Goal: Transaction & Acquisition: Purchase product/service

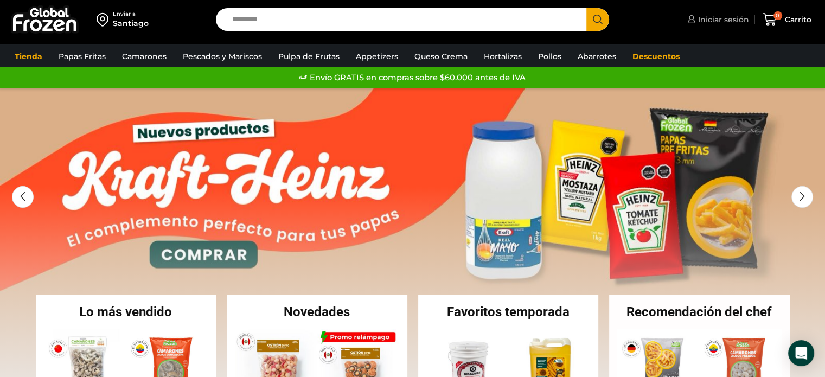
click at [726, 18] on span "Iniciar sesión" at bounding box center [722, 19] width 54 height 11
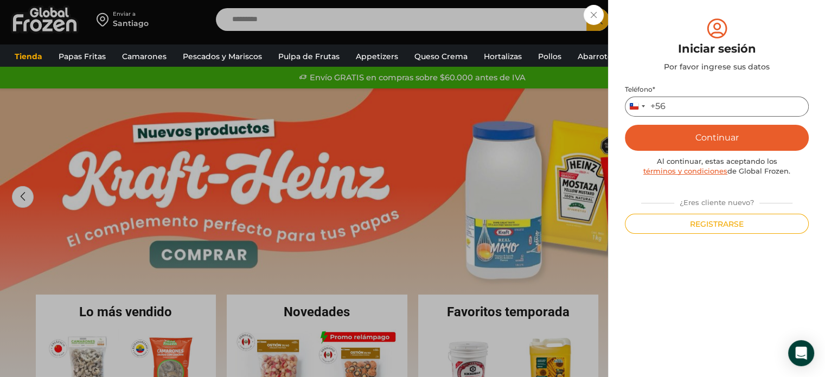
click at [682, 107] on input "Teléfono *" at bounding box center [717, 107] width 184 height 20
type input "*********"
click at [693, 139] on button "Continuar" at bounding box center [717, 138] width 184 height 26
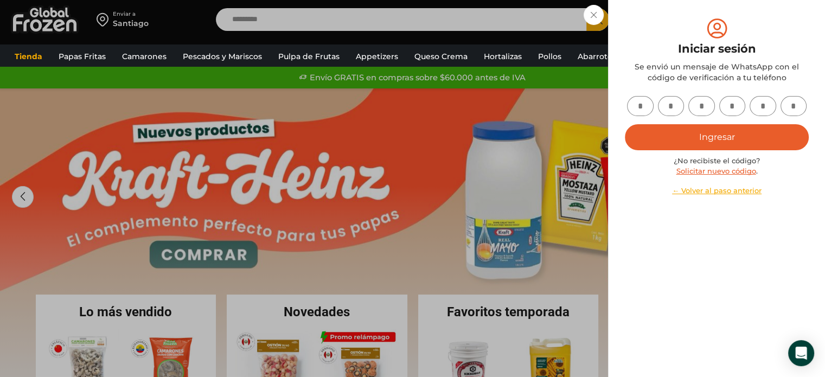
click at [636, 102] on input "text" at bounding box center [640, 106] width 27 height 20
type input "*"
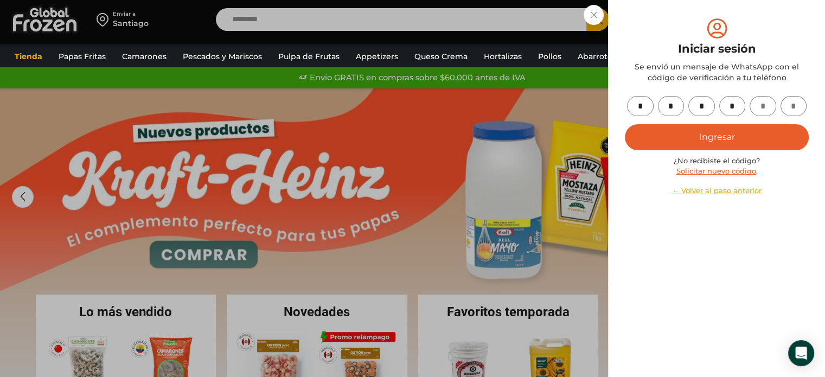
type input "*"
click at [693, 138] on button "Ingresar" at bounding box center [717, 137] width 184 height 26
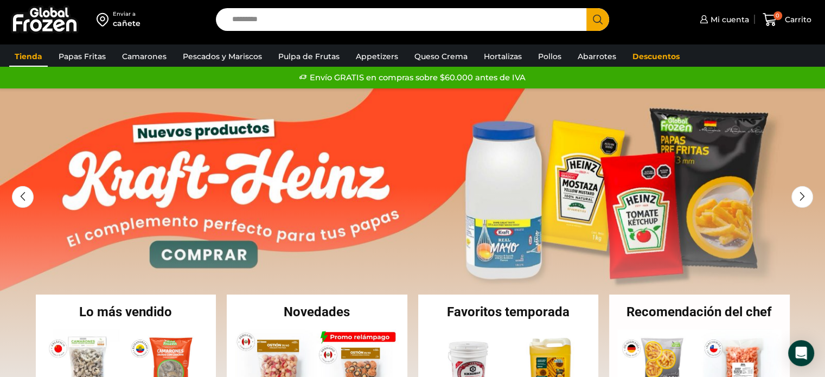
click at [37, 52] on link "Tienda" at bounding box center [28, 56] width 39 height 21
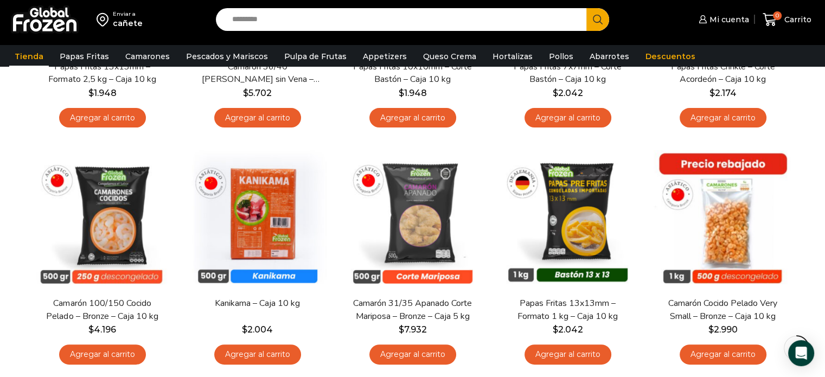
scroll to position [276, 0]
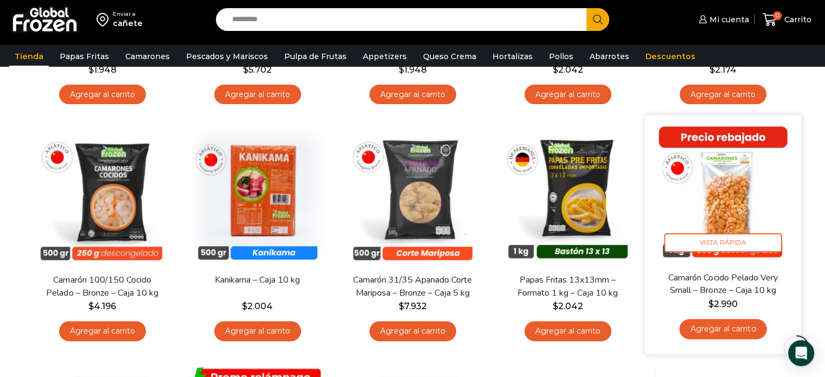
click at [733, 196] on img at bounding box center [723, 194] width 140 height 140
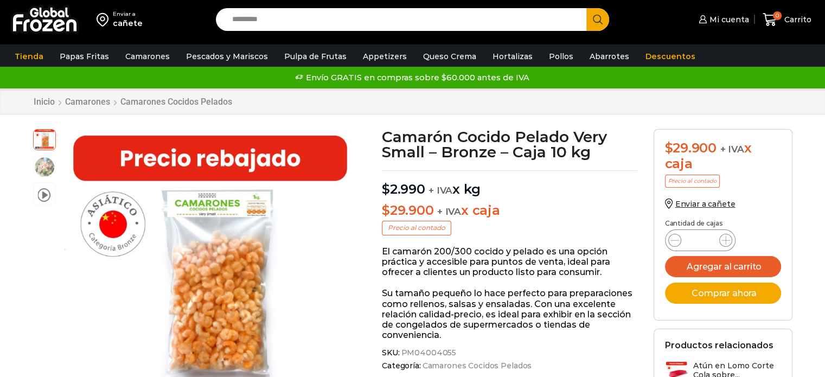
drag, startPoint x: 829, startPoint y: 69, endPoint x: 832, endPoint y: 62, distance: 7.6
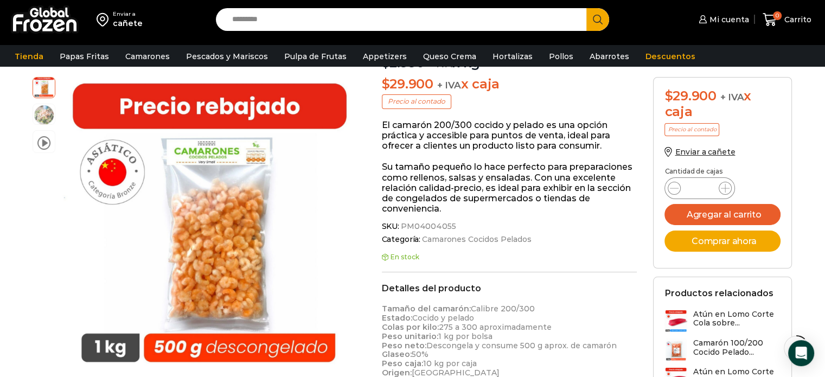
scroll to position [202, 0]
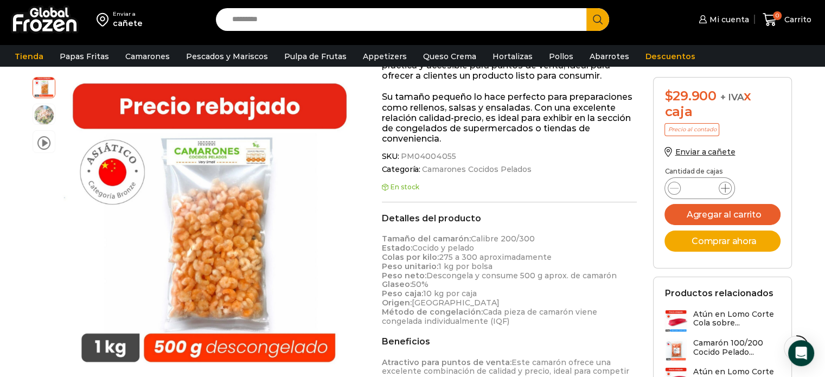
click at [727, 189] on icon at bounding box center [725, 188] width 9 height 9
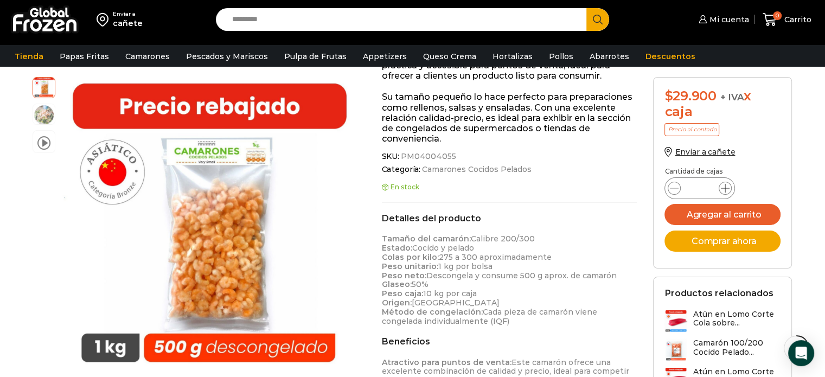
click at [727, 189] on icon at bounding box center [725, 188] width 9 height 9
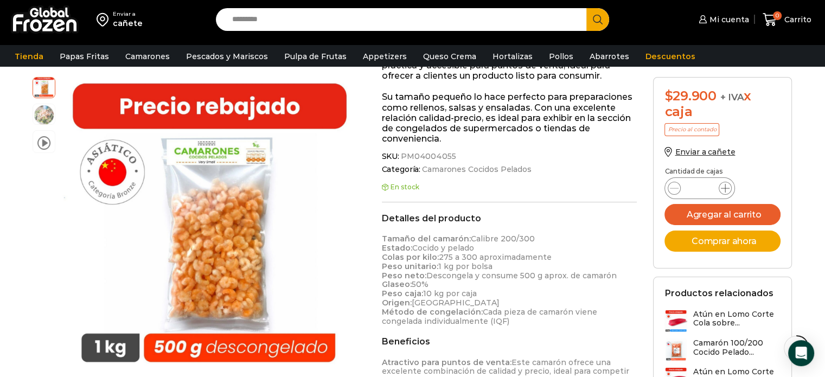
click at [727, 189] on icon at bounding box center [725, 188] width 9 height 9
type input "**"
click at [723, 17] on span "Mi cuenta" at bounding box center [728, 19] width 42 height 11
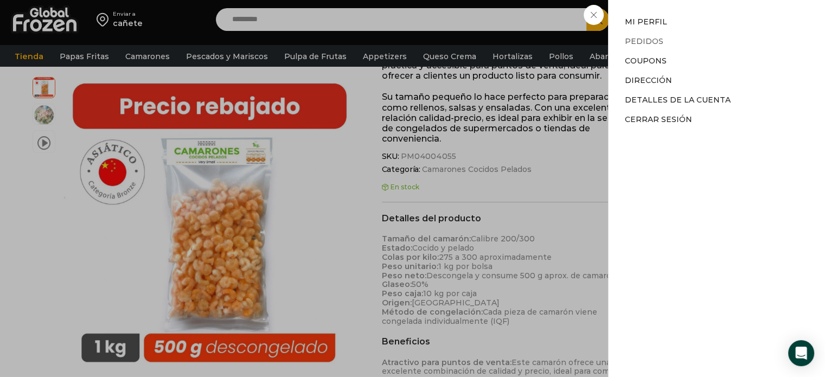
click at [649, 40] on link "Pedidos" at bounding box center [644, 41] width 39 height 10
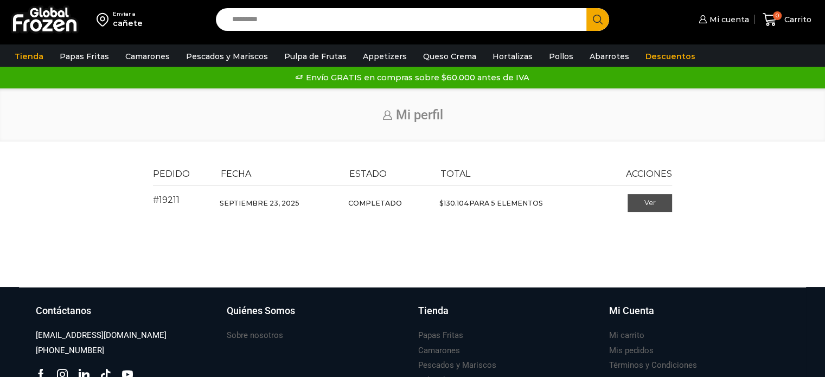
click at [657, 204] on link "Ver" at bounding box center [650, 203] width 45 height 18
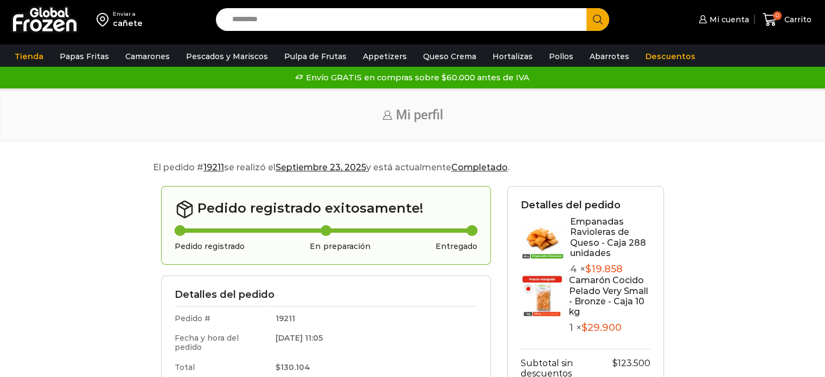
click at [550, 301] on img at bounding box center [542, 296] width 43 height 43
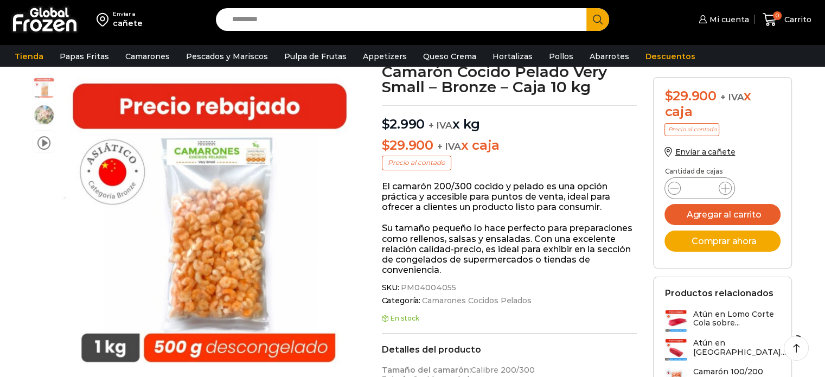
scroll to position [68, 0]
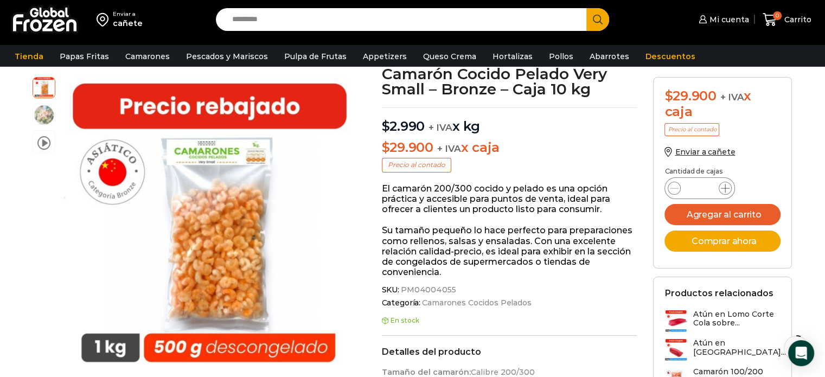
click at [727, 186] on icon at bounding box center [725, 188] width 9 height 9
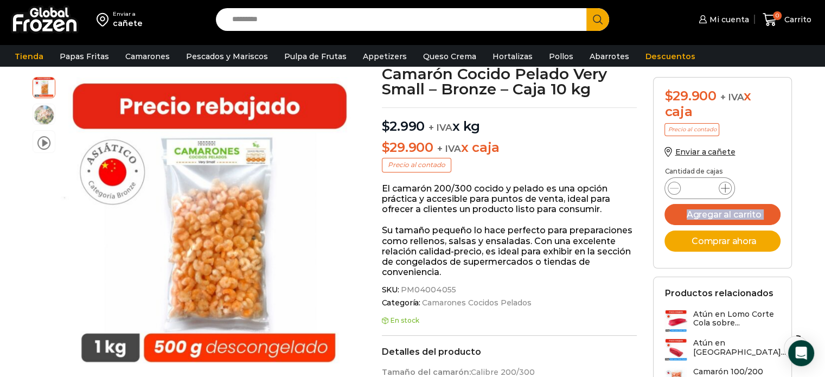
click at [727, 186] on icon at bounding box center [725, 188] width 9 height 9
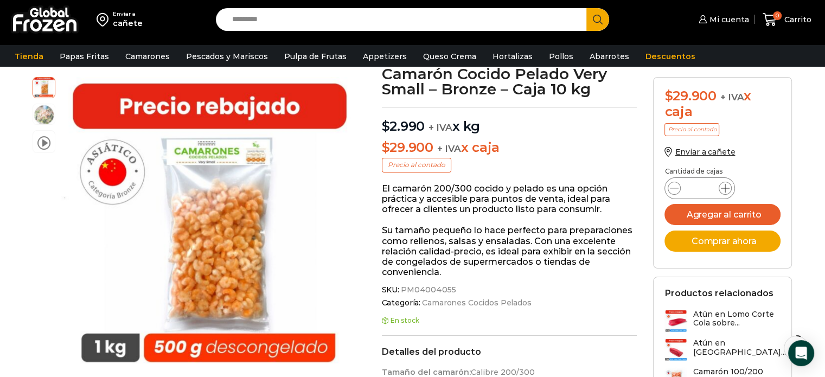
click at [727, 186] on icon at bounding box center [725, 188] width 9 height 9
type input "**"
click at [719, 241] on button "Comprar ahora" at bounding box center [722, 241] width 116 height 21
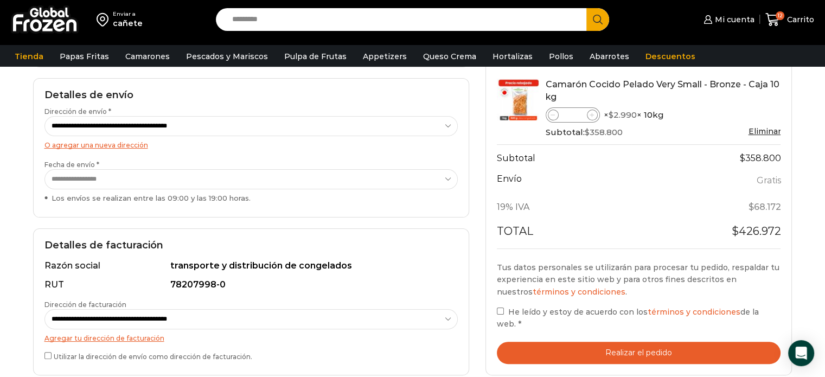
scroll to position [199, 0]
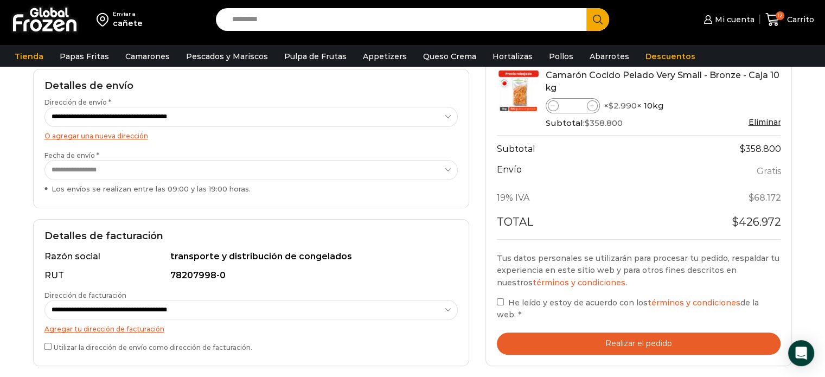
click at [570, 344] on button "Realizar el pedido" at bounding box center [639, 344] width 284 height 22
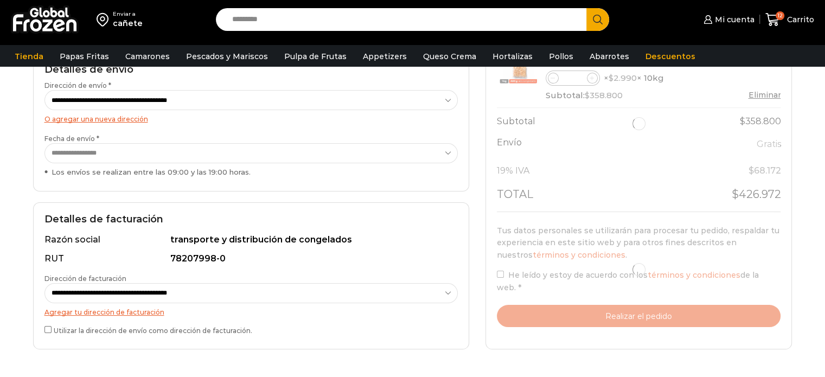
scroll to position [199, 0]
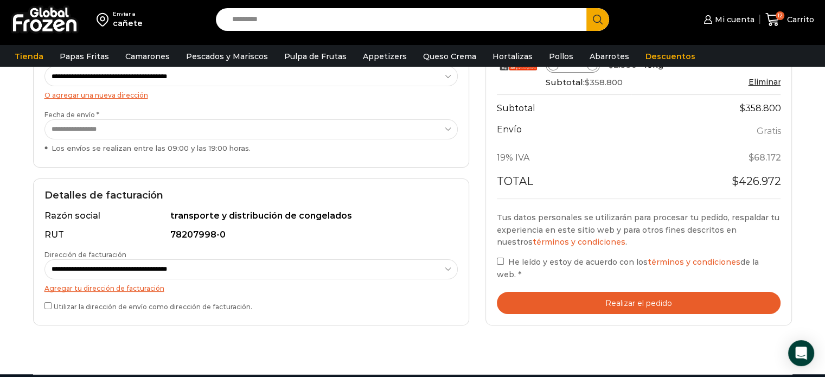
click at [48, 15] on img at bounding box center [45, 19] width 68 height 28
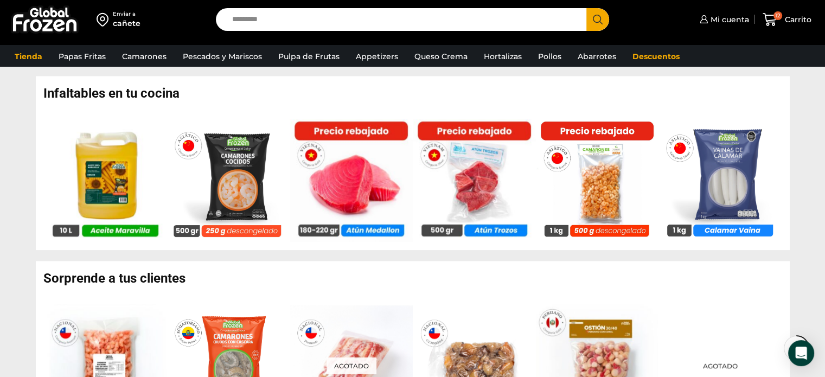
scroll to position [675, 0]
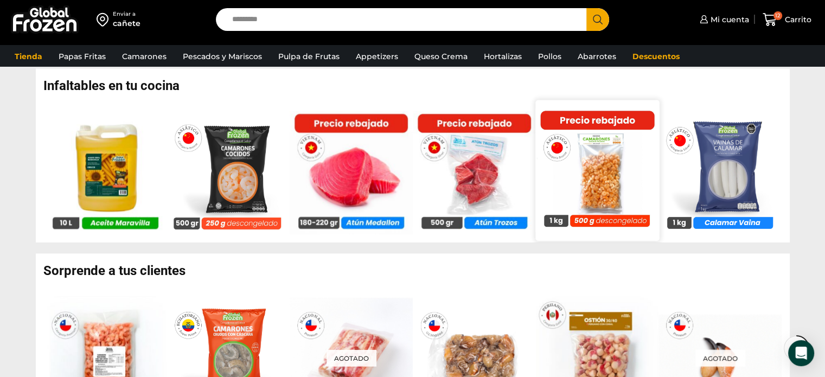
click at [588, 144] on img at bounding box center [597, 170] width 124 height 124
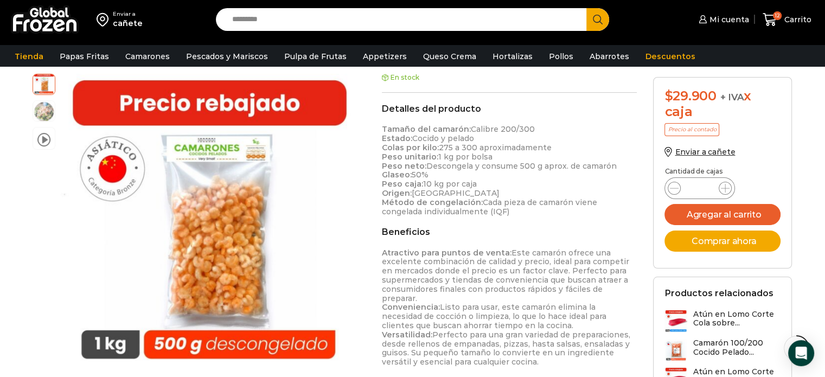
scroll to position [308, 0]
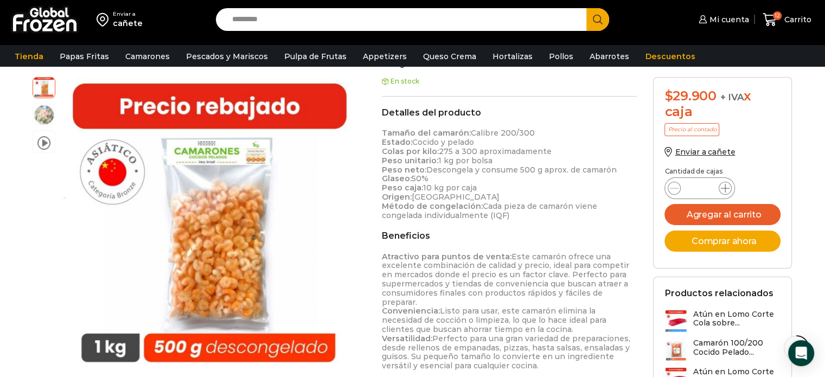
click at [726, 188] on icon at bounding box center [725, 188] width 9 height 9
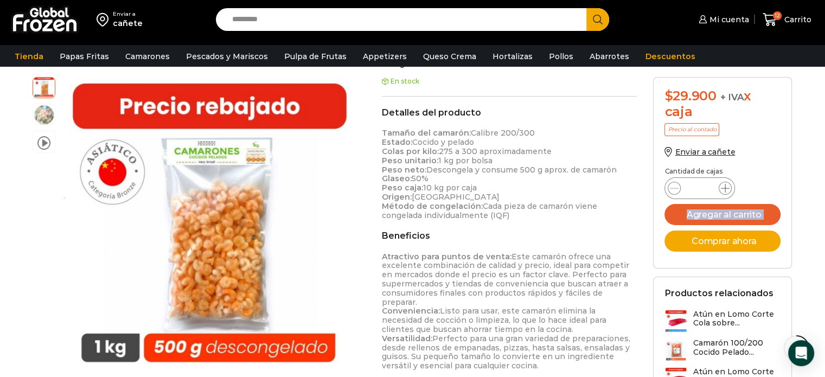
click at [726, 188] on icon at bounding box center [725, 188] width 9 height 9
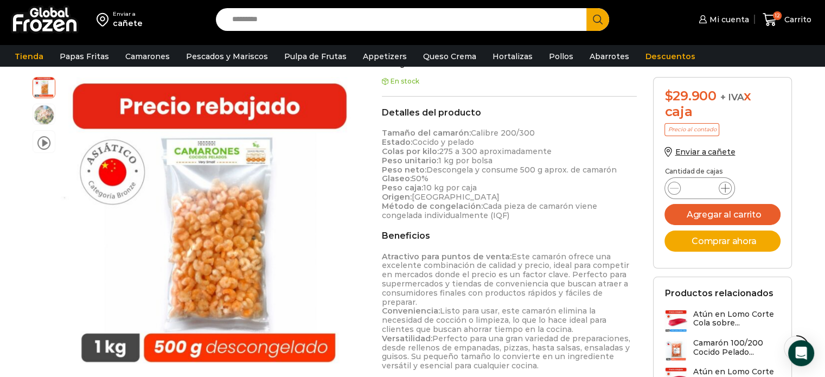
click at [726, 188] on icon at bounding box center [725, 188] width 9 height 9
type input "**"
click at [764, 150] on p "Enviar a cañete" at bounding box center [722, 152] width 116 height 10
click at [723, 212] on button "Agregar al carrito" at bounding box center [722, 214] width 116 height 21
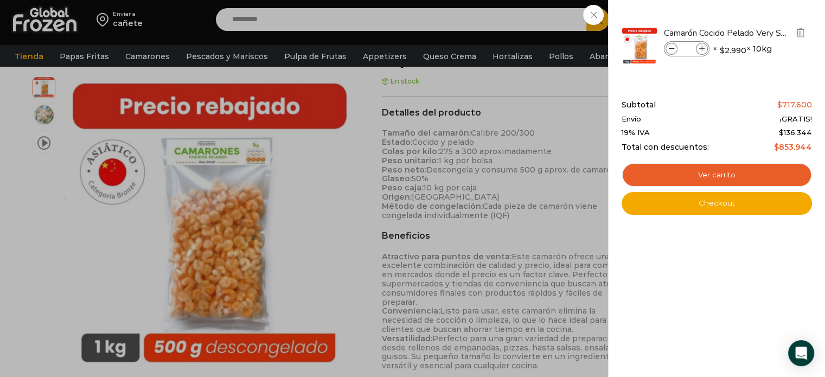
click at [671, 52] on span at bounding box center [672, 49] width 12 height 12
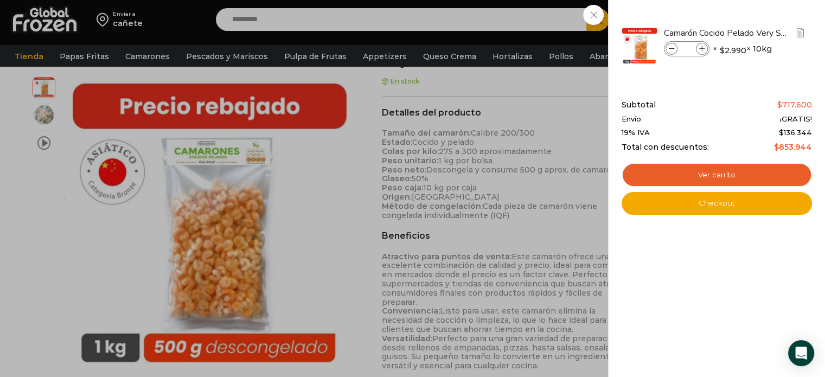
click at [671, 52] on span at bounding box center [672, 49] width 12 height 12
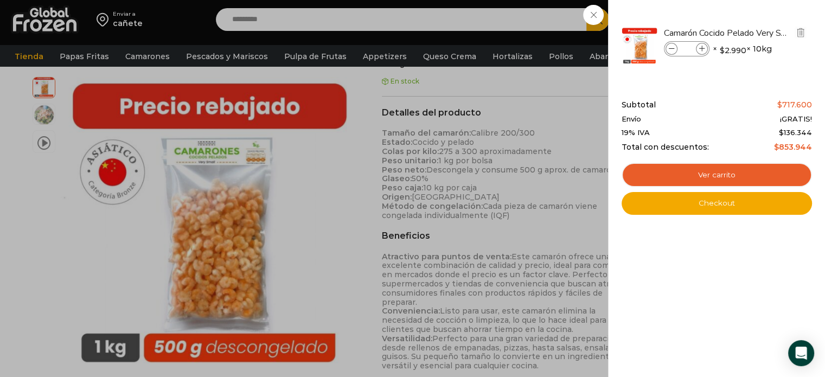
click at [671, 52] on span at bounding box center [672, 49] width 12 height 12
type input "**"
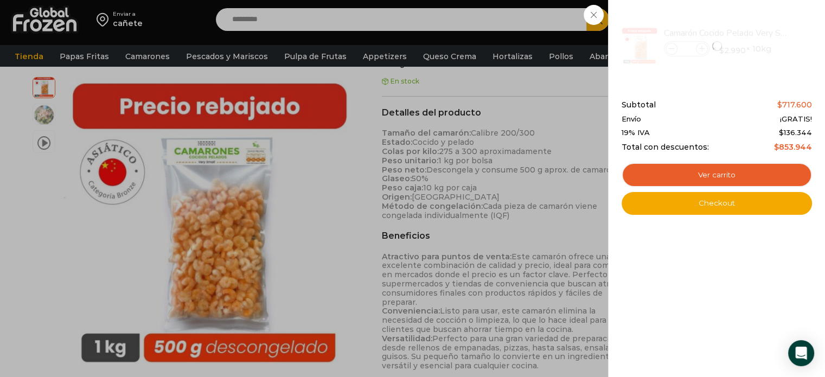
click at [712, 240] on div "24 Shopping Cart Camarón Cocido Pelado Very Small - Bronze - Caja 10 kg Camarón…" at bounding box center [717, 188] width 190 height 344
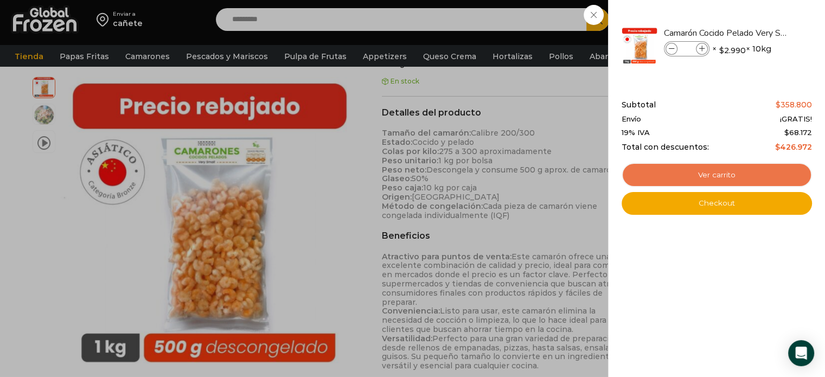
click at [696, 171] on link "Ver carrito" at bounding box center [717, 175] width 190 height 25
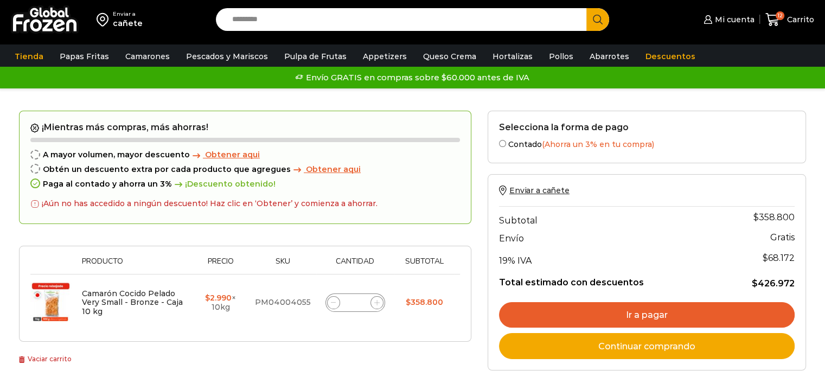
click at [215, 154] on span "Obtener aqui" at bounding box center [232, 155] width 55 height 10
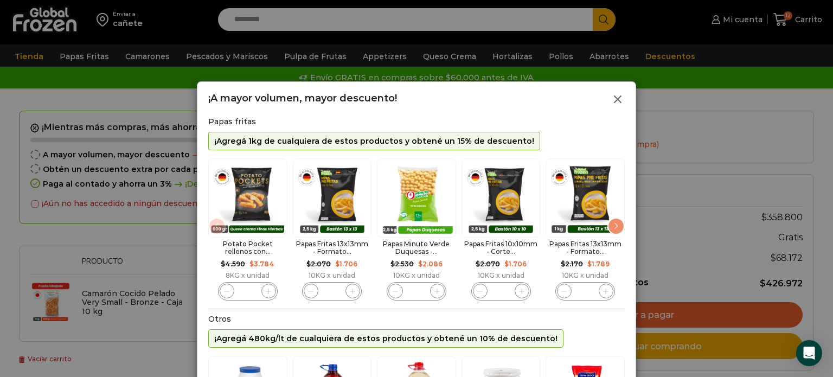
click at [619, 103] on icon at bounding box center [617, 99] width 13 height 13
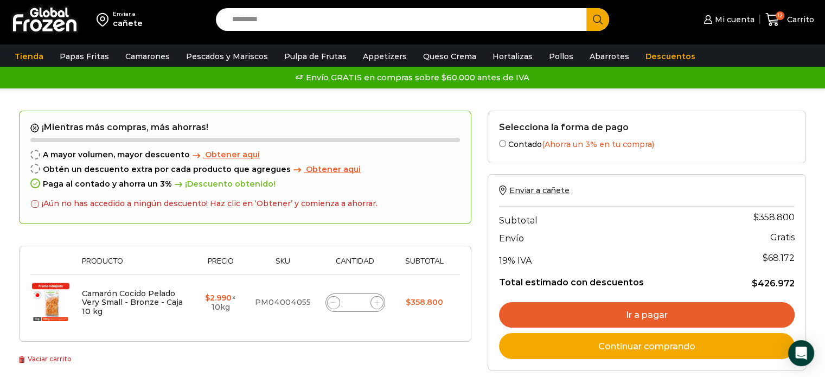
click at [314, 168] on span "Obtener aqui" at bounding box center [333, 169] width 55 height 10
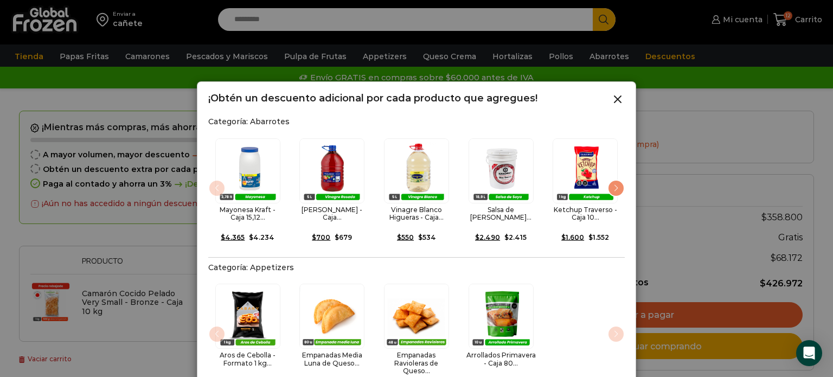
click at [676, 104] on div at bounding box center [416, 188] width 833 height 377
click at [619, 99] on icon at bounding box center [617, 99] width 13 height 13
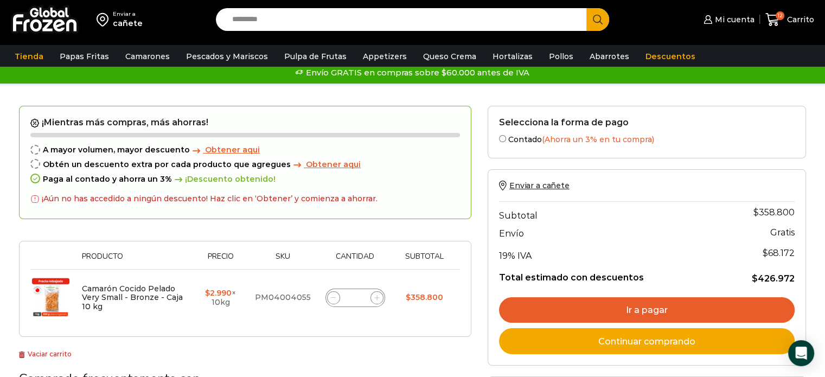
scroll to position [12, 0]
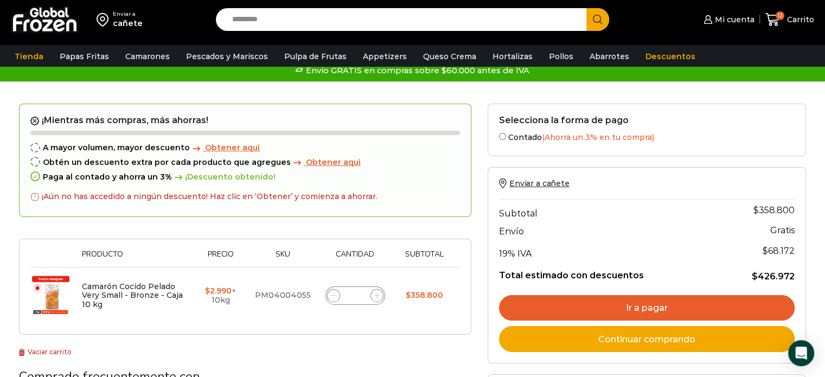
click at [646, 307] on link "Ir a pagar" at bounding box center [647, 308] width 296 height 26
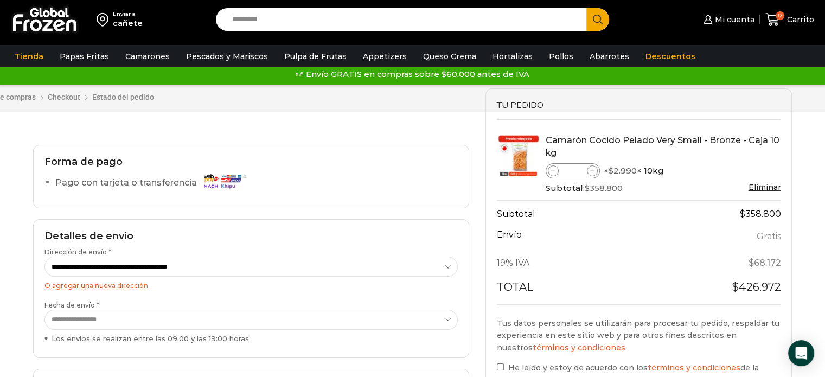
scroll to position [3, 0]
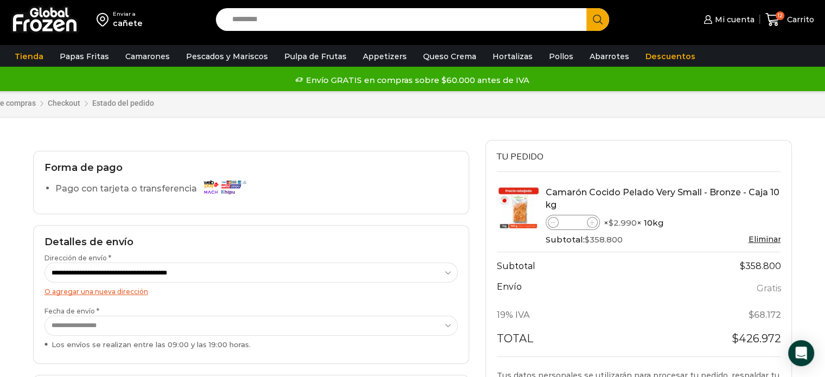
drag, startPoint x: 829, startPoint y: 94, endPoint x: 822, endPoint y: 99, distance: 8.1
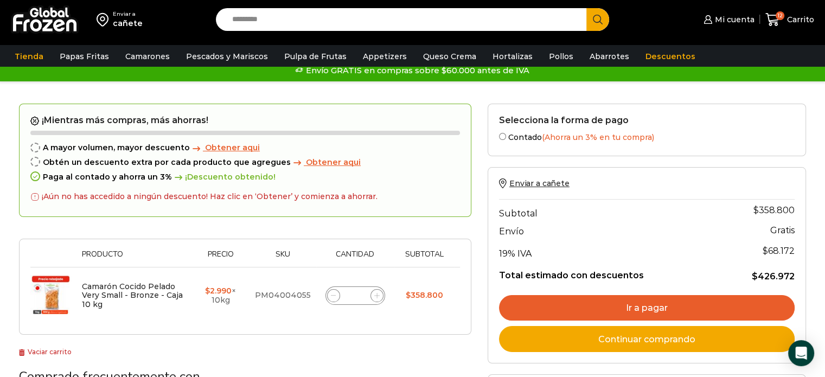
click at [650, 305] on link "Ir a pagar" at bounding box center [647, 308] width 296 height 26
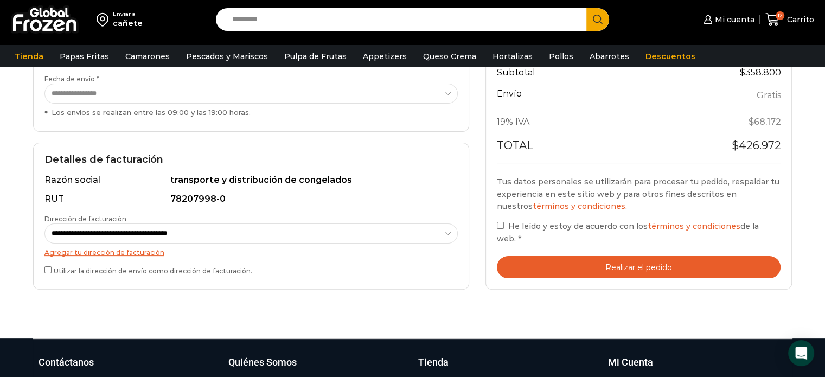
scroll to position [241, 0]
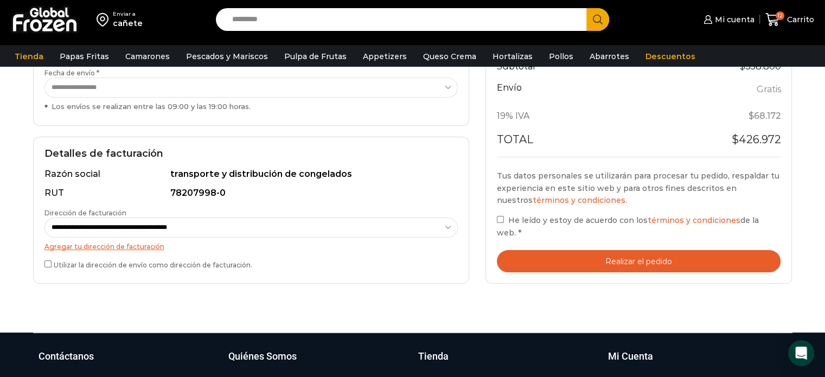
drag, startPoint x: 829, startPoint y: 106, endPoint x: 818, endPoint y: 215, distance: 109.0
click at [818, 215] on html "WordPress WooCommerce Themes Enviar [PERSON_NAME][GEOGRAPHIC_DATA] Search input…" at bounding box center [412, 160] width 825 height 803
click at [564, 259] on button "Realizar el pedido" at bounding box center [639, 261] width 284 height 22
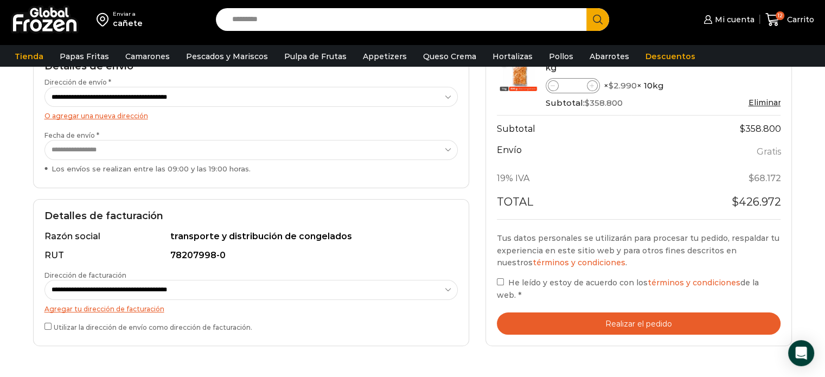
scroll to position [180, 0]
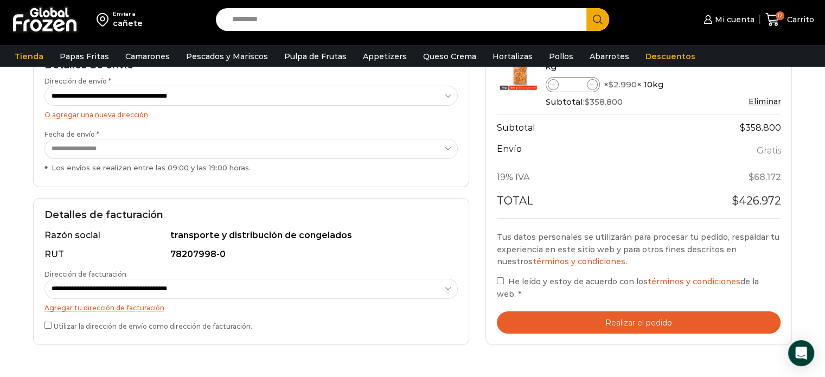
click at [620, 322] on button "Realizar el pedido" at bounding box center [639, 322] width 284 height 22
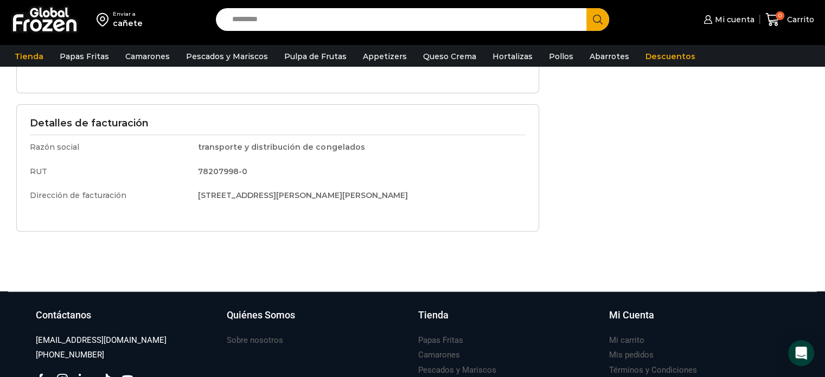
scroll to position [321, 0]
